Goal: Task Accomplishment & Management: Complete application form

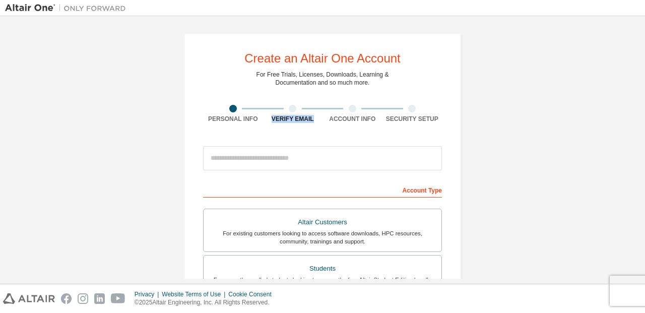
drag, startPoint x: 278, startPoint y: 113, endPoint x: 312, endPoint y: 119, distance: 34.3
click at [312, 119] on div "Verify Email" at bounding box center [293, 114] width 60 height 18
click at [245, 125] on div "Create an Altair One Account For Free Trials, Licenses, Downloads, Learning & D…" at bounding box center [322, 288] width 277 height 510
drag, startPoint x: 205, startPoint y: 120, endPoint x: 440, endPoint y: 131, distance: 235.6
click at [440, 131] on div "Create an Altair One Account For Free Trials, Licenses, Downloads, Learning & D…" at bounding box center [322, 288] width 277 height 510
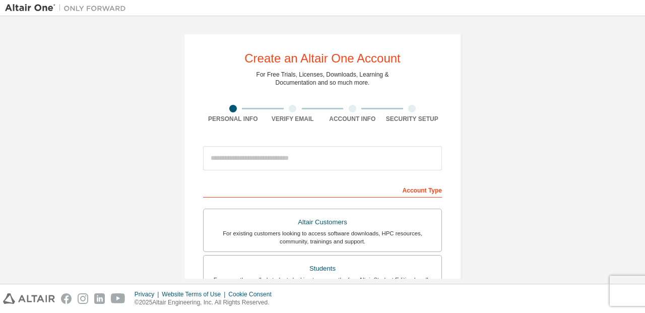
click at [358, 138] on div "Create an Altair One Account For Free Trials, Licenses, Downloads, Learning & D…" at bounding box center [322, 288] width 277 height 510
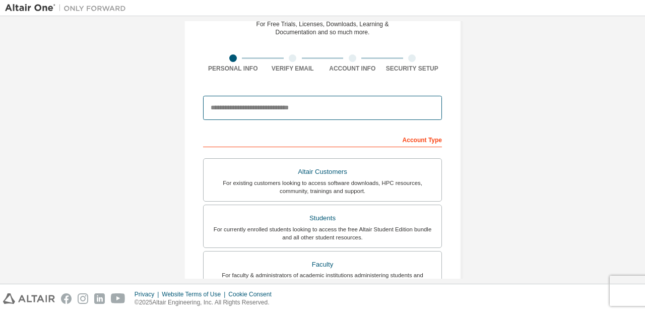
click at [258, 110] on input "email" at bounding box center [322, 108] width 239 height 24
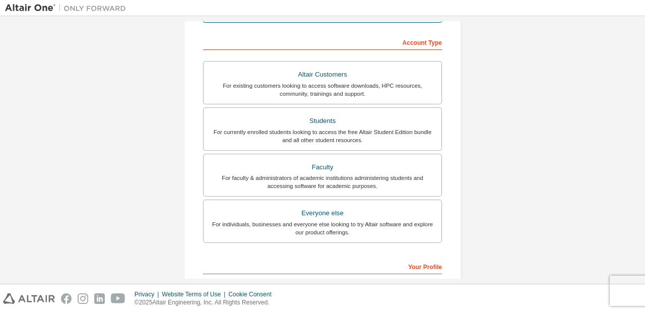
scroll to position [151, 0]
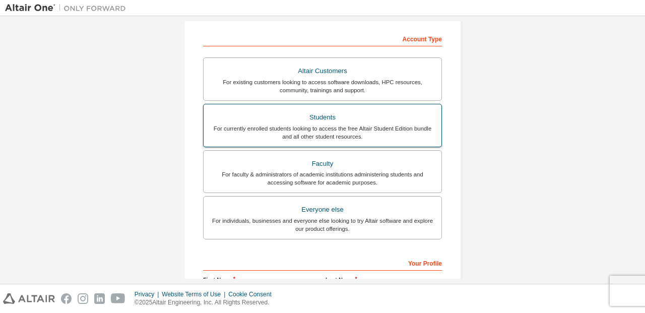
type input "**********"
click at [322, 135] on div "For currently enrolled students looking to access the free Altair Student Editi…" at bounding box center [323, 132] width 226 height 16
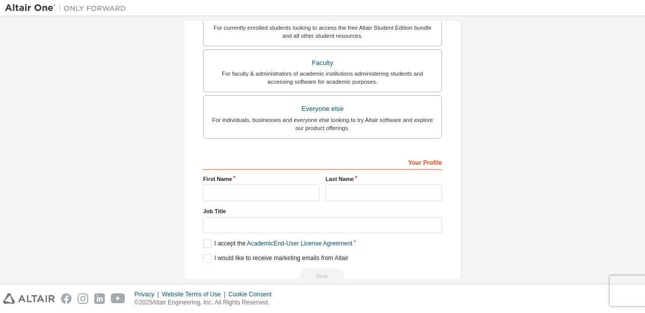
scroll to position [273, 0]
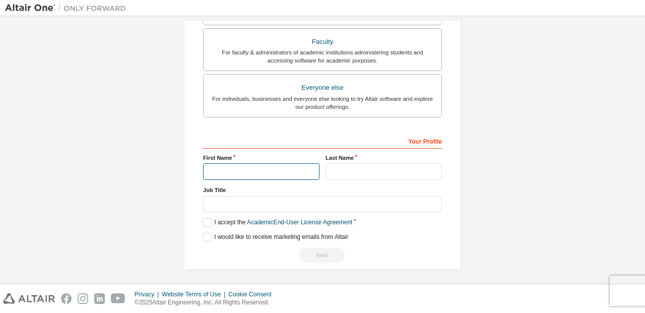
click at [257, 171] on input "text" at bounding box center [261, 171] width 116 height 17
type input "*****"
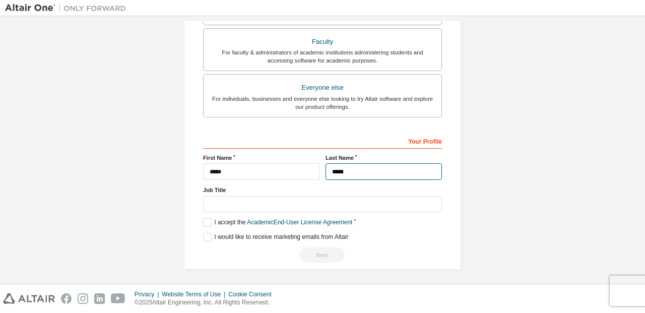
type input "*****"
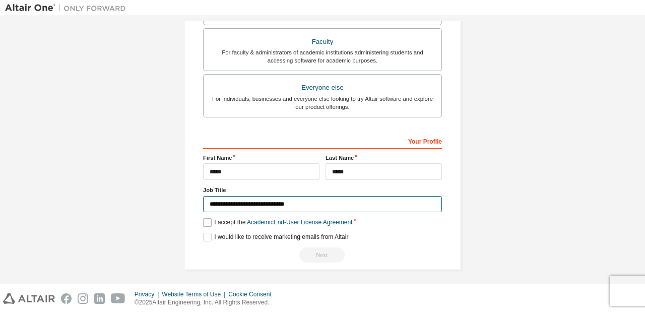
type input "**********"
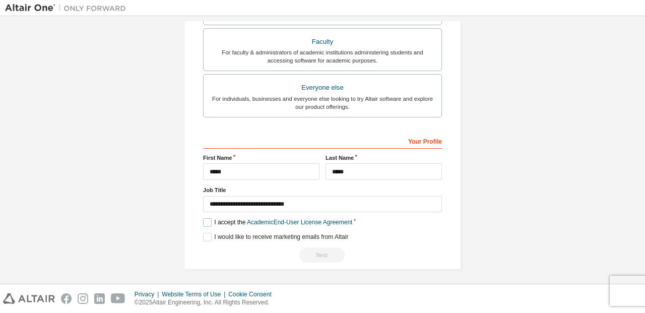
click at [205, 220] on label "I accept the Academic End-User License Agreement" at bounding box center [277, 222] width 149 height 9
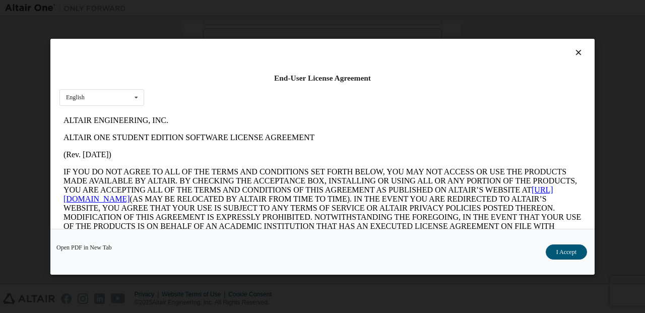
scroll to position [0, 0]
click at [568, 251] on button "I Accept" at bounding box center [566, 251] width 41 height 15
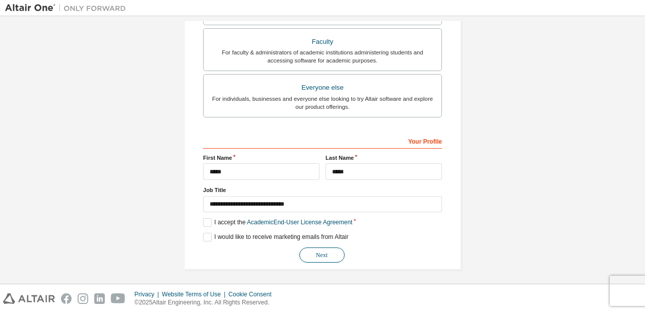
click at [306, 249] on button "Next" at bounding box center [321, 254] width 45 height 15
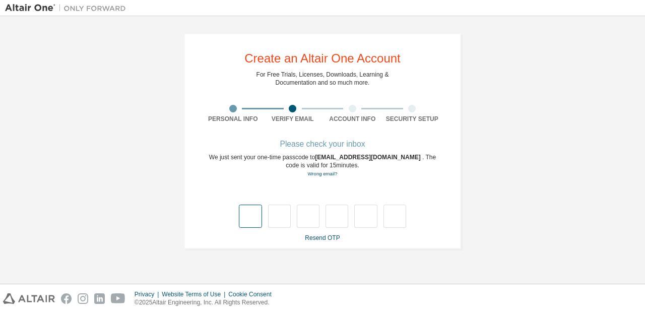
type input "*"
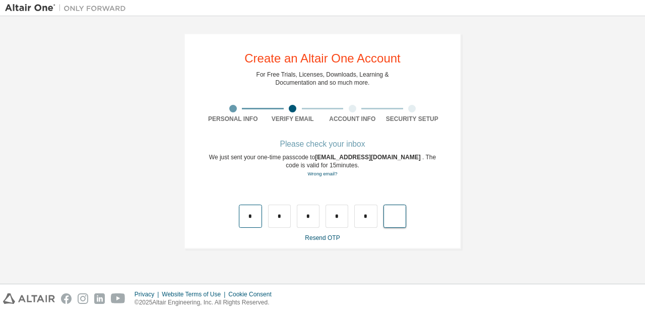
type input "*"
